Goal: Task Accomplishment & Management: Manage account settings

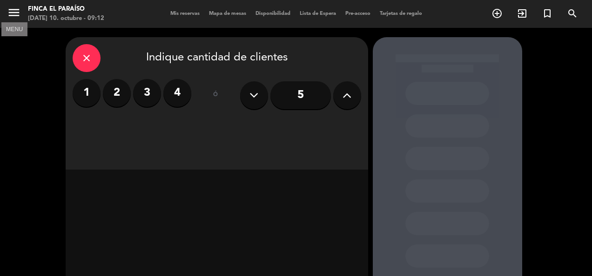
click at [15, 13] on icon "menu" at bounding box center [14, 13] width 14 height 14
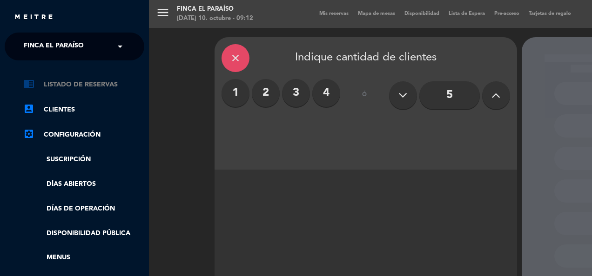
click at [56, 80] on link "chrome_reader_mode Listado de Reservas" at bounding box center [83, 84] width 121 height 11
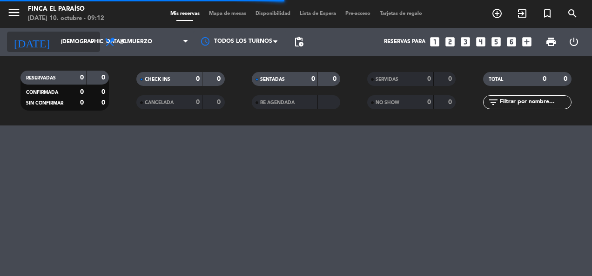
click at [56, 40] on input "[DEMOGRAPHIC_DATA][DATE]" at bounding box center [92, 42] width 73 height 16
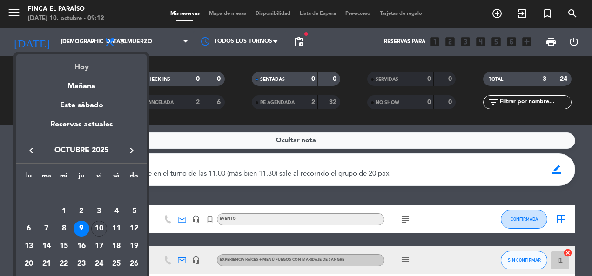
click at [83, 63] on div "Hoy" at bounding box center [81, 63] width 130 height 19
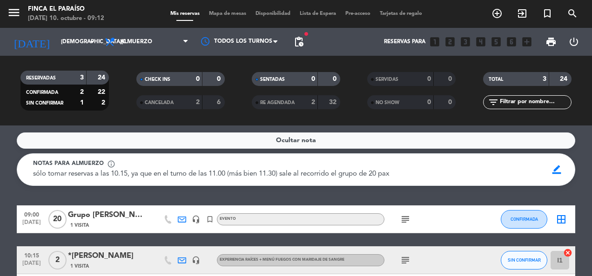
type input "[DATE]"
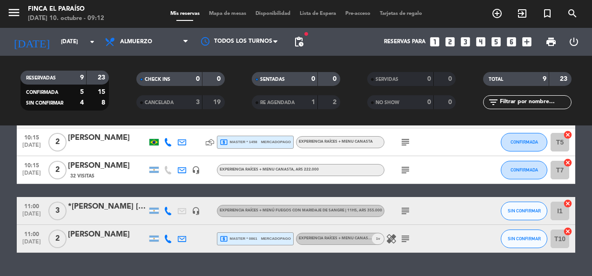
scroll to position [193, 0]
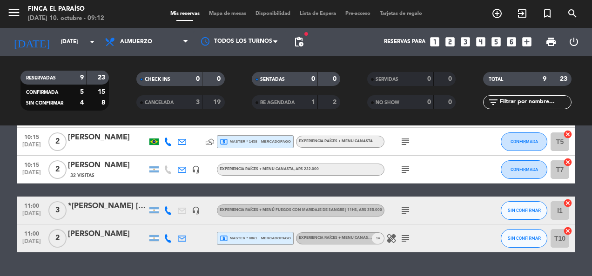
click at [113, 207] on div "*[PERSON_NAME] [PERSON_NAME]" at bounding box center [107, 206] width 79 height 12
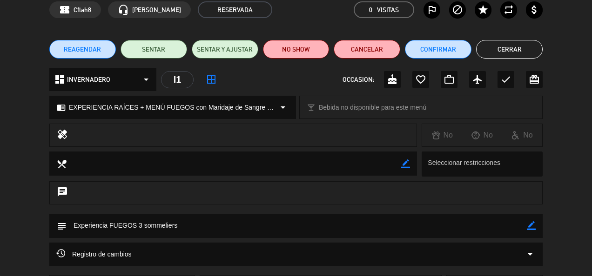
scroll to position [0, 0]
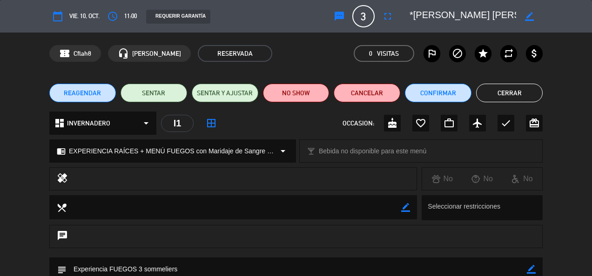
click at [501, 87] on button "Cerrar" at bounding box center [509, 93] width 67 height 19
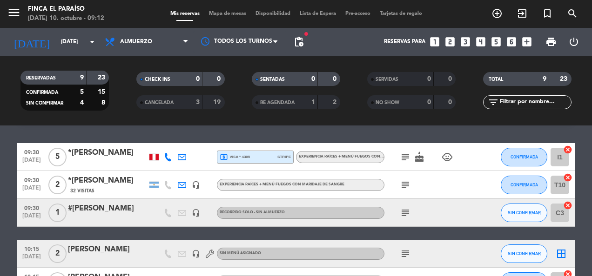
scroll to position [26, 0]
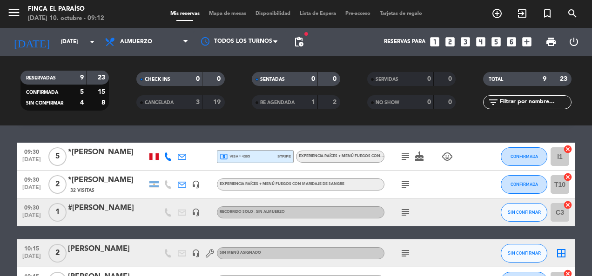
click at [345, 153] on div "EXPERIENCIA RAÍCES + MENÚ FUEGOS con Maridaje de Sangre | 11hs" at bounding box center [340, 157] width 88 height 12
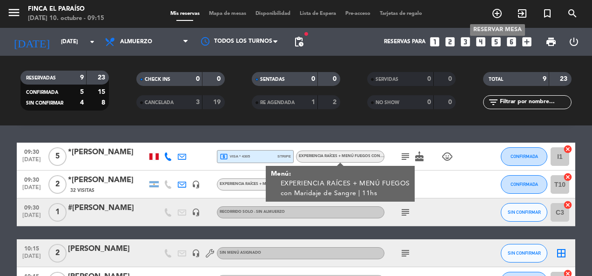
click at [501, 21] on span "add_circle_outline" at bounding box center [496, 14] width 25 height 16
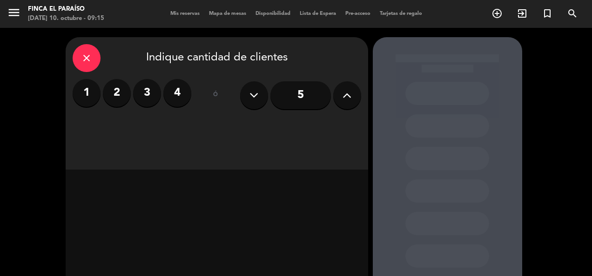
click at [23, 11] on span "menu" at bounding box center [17, 14] width 21 height 22
click at [12, 16] on icon "menu" at bounding box center [14, 13] width 14 height 14
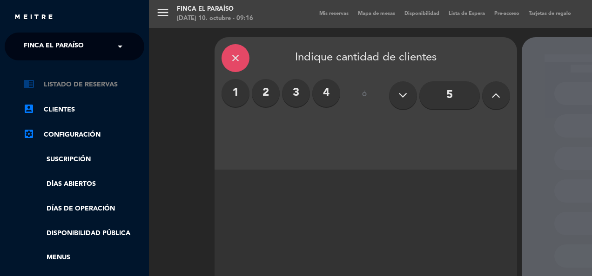
click at [58, 86] on link "chrome_reader_mode Listado de Reservas" at bounding box center [83, 84] width 121 height 11
